Goal: Task Accomplishment & Management: Use online tool/utility

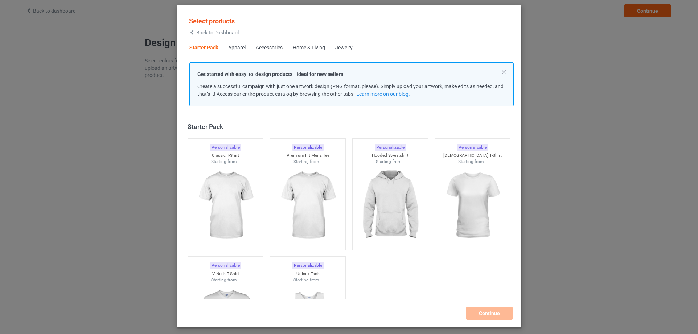
scroll to position [9, 0]
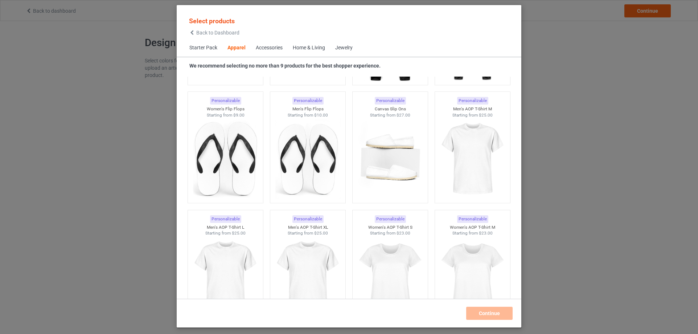
scroll to position [1170, 0]
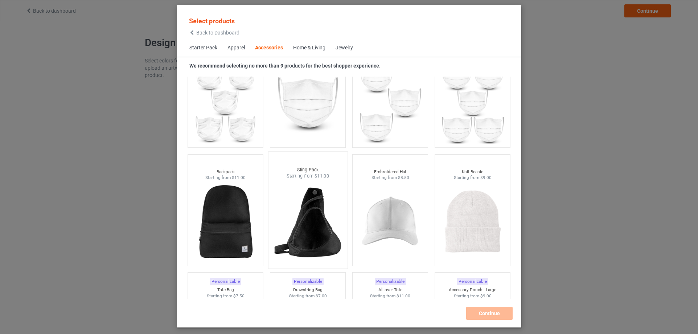
scroll to position [2076, 0]
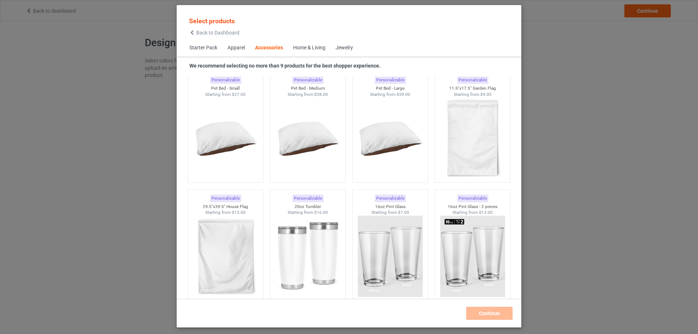
scroll to position [654, 0]
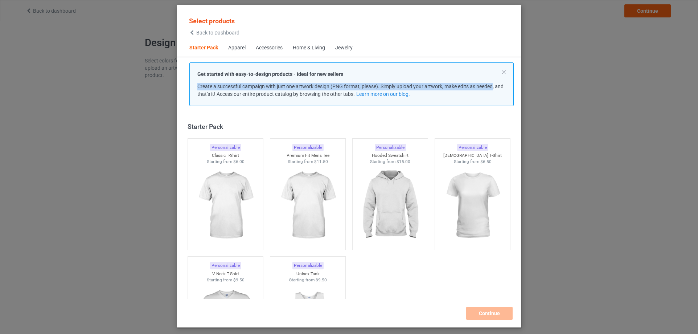
click at [494, 64] on div "Get started with easy-to-design products - ideal for new sellers Create a succe…" at bounding box center [351, 84] width 324 height 44
click at [565, 31] on div "Select products Back to Dashboard Starter Pack Apparel Accessories Home & Livin…" at bounding box center [349, 167] width 698 height 334
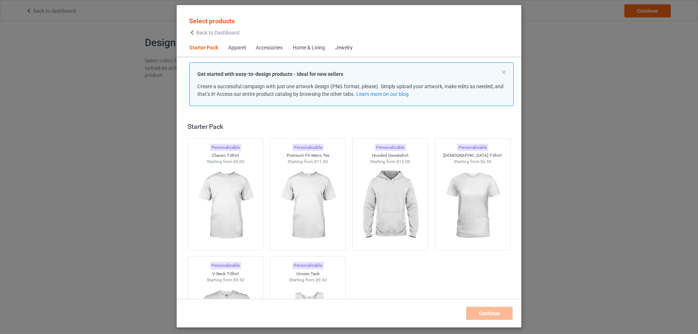
click at [555, 47] on div "Select products Back to Dashboard Starter Pack Apparel Accessories Home & Livin…" at bounding box center [349, 167] width 698 height 334
